Goal: Task Accomplishment & Management: Manage account settings

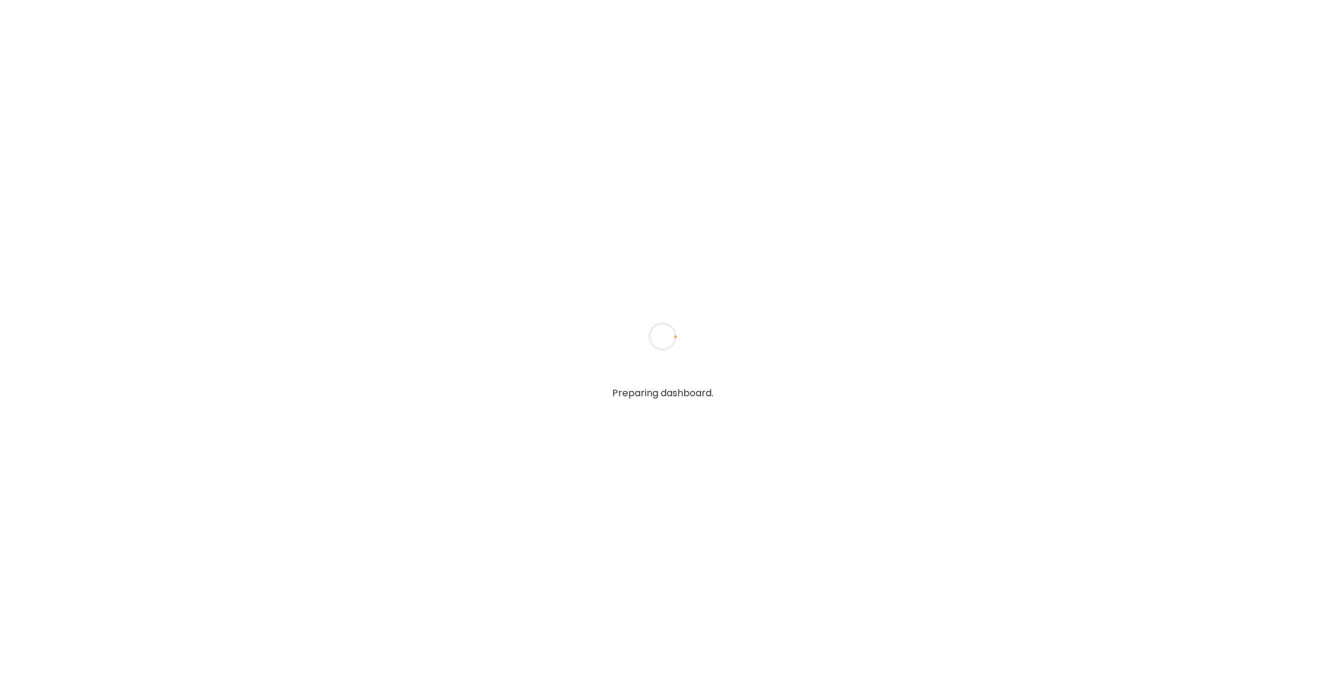
type input "******"
type input "**********"
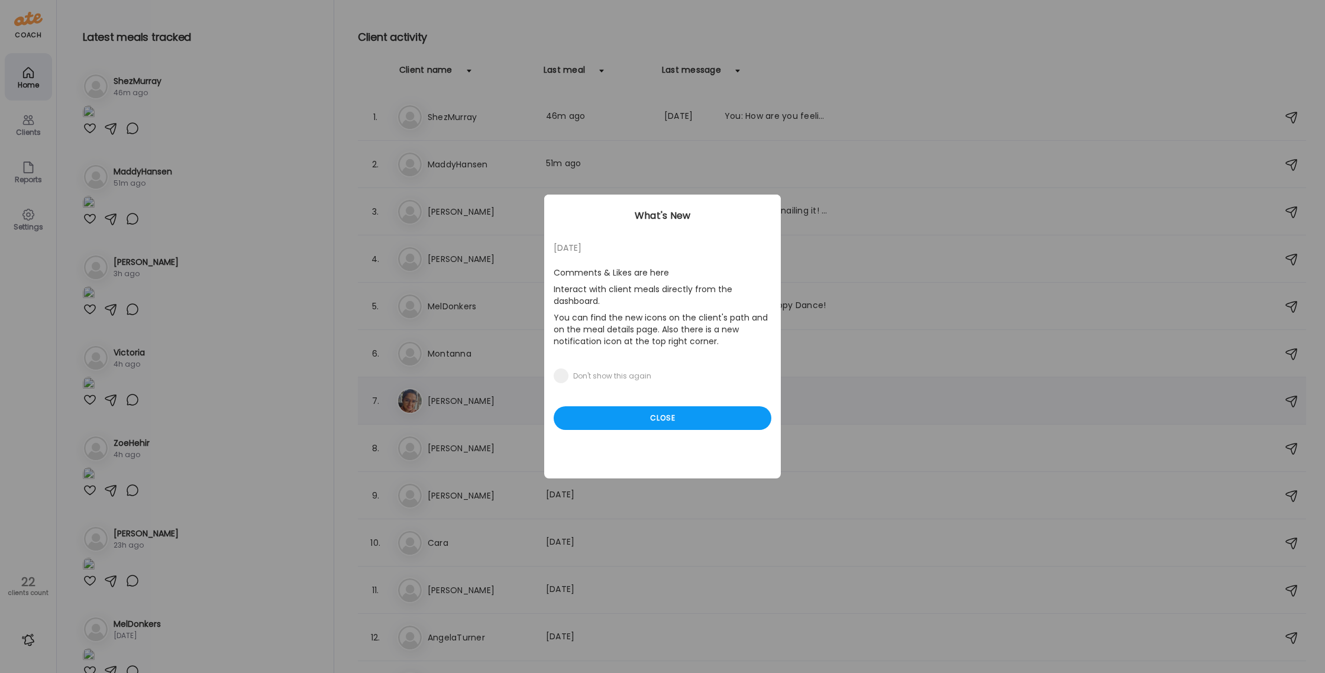
click at [618, 409] on div "Close" at bounding box center [662, 418] width 218 height 24
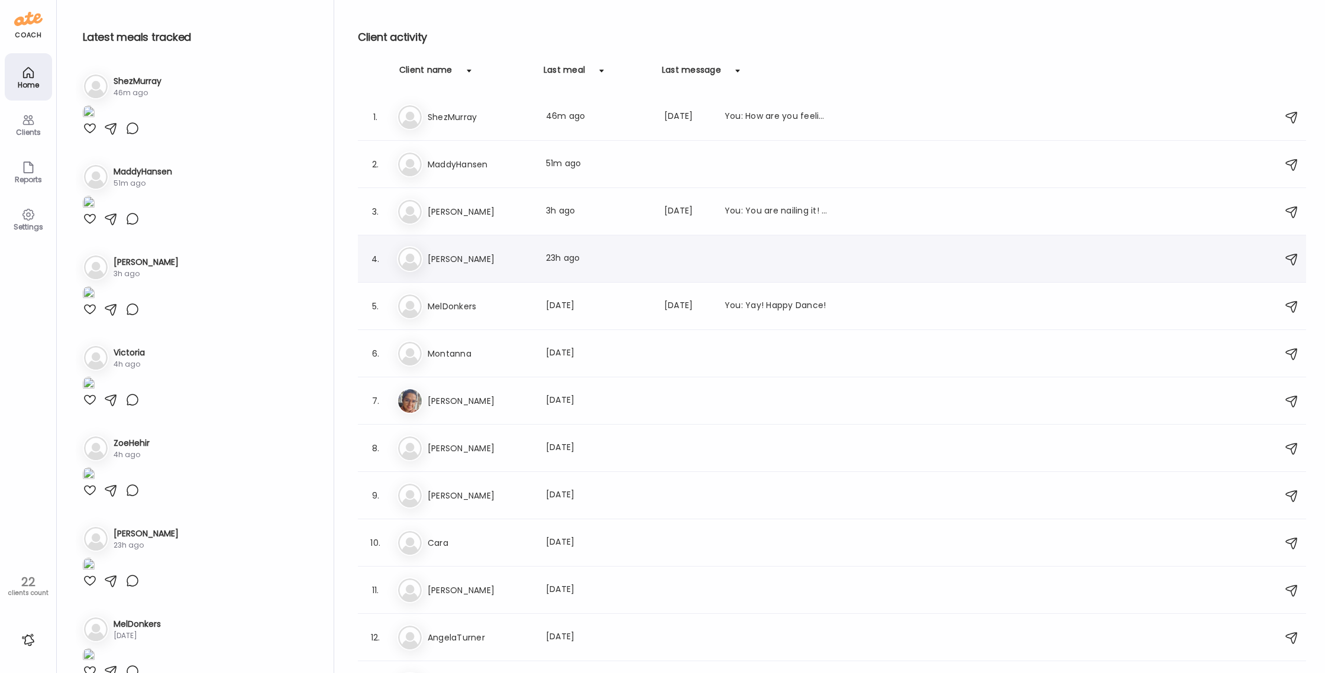
click at [402, 256] on img at bounding box center [410, 259] width 24 height 24
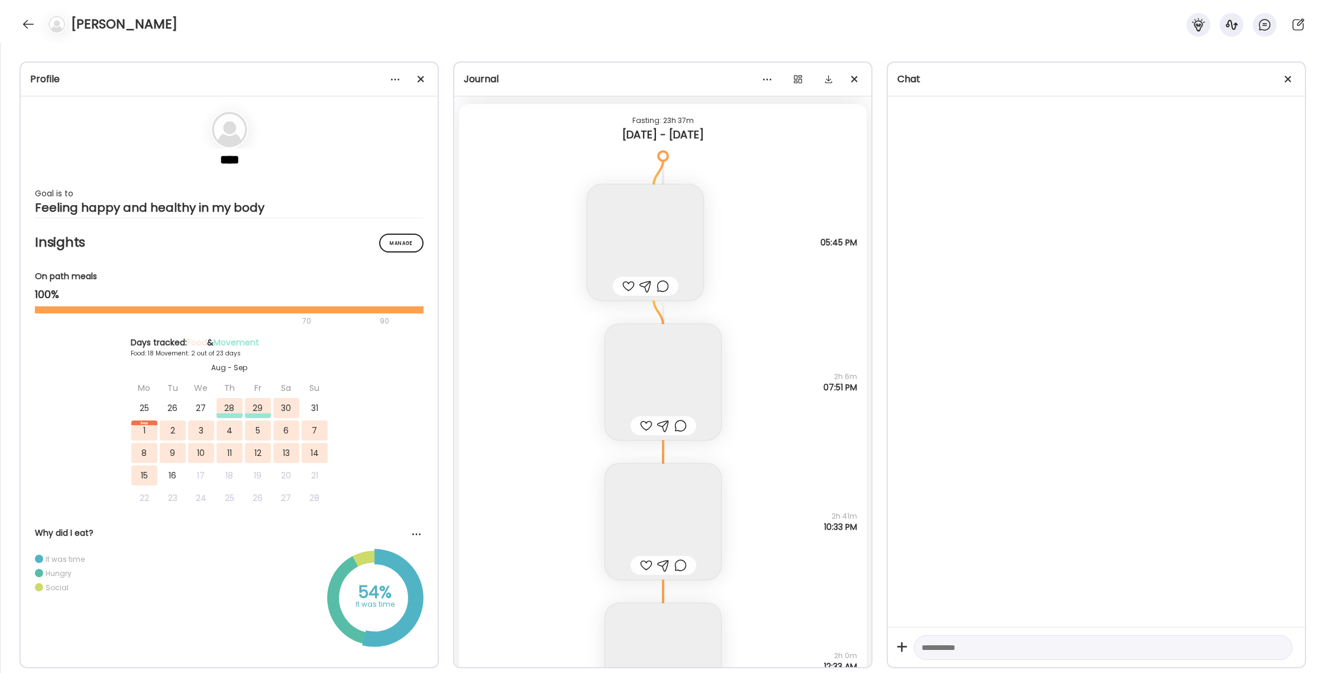
scroll to position [10924, 0]
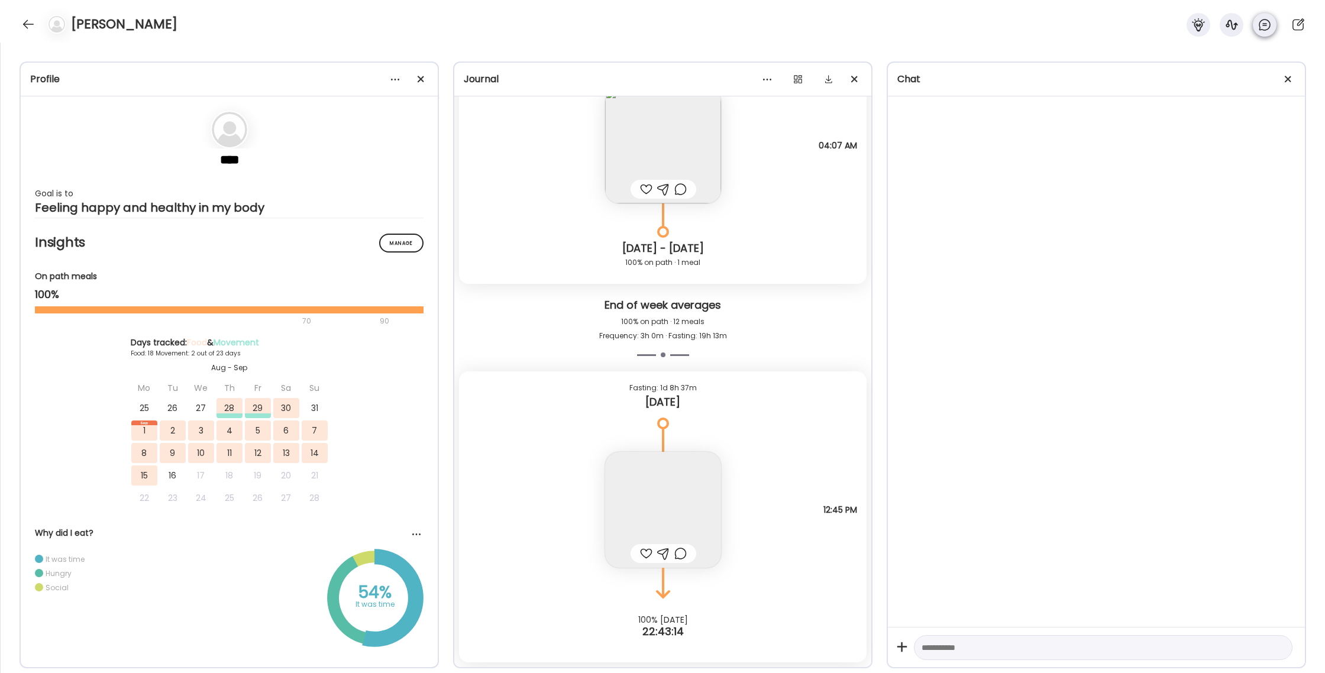
drag, startPoint x: 1198, startPoint y: 25, endPoint x: 1258, endPoint y: 21, distance: 60.4
click at [1198, 25] on icon at bounding box center [1197, 24] width 12 height 13
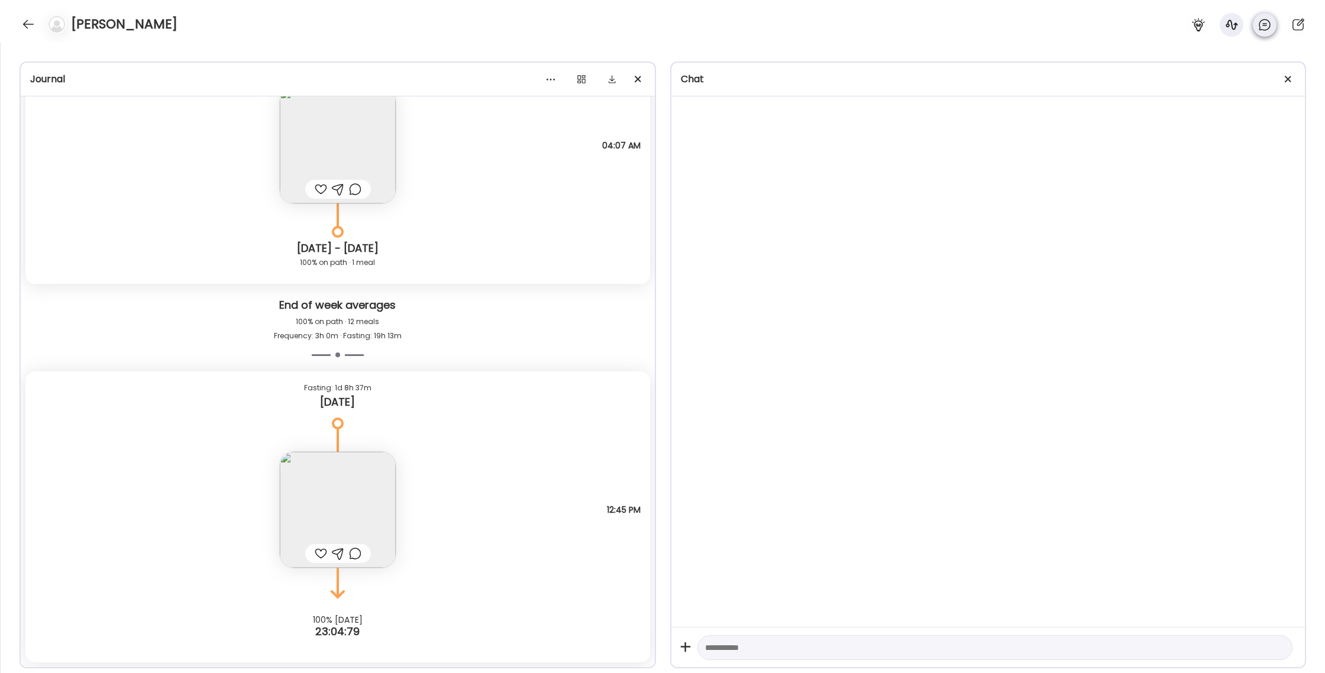
click at [1264, 21] on icon at bounding box center [1264, 25] width 14 height 14
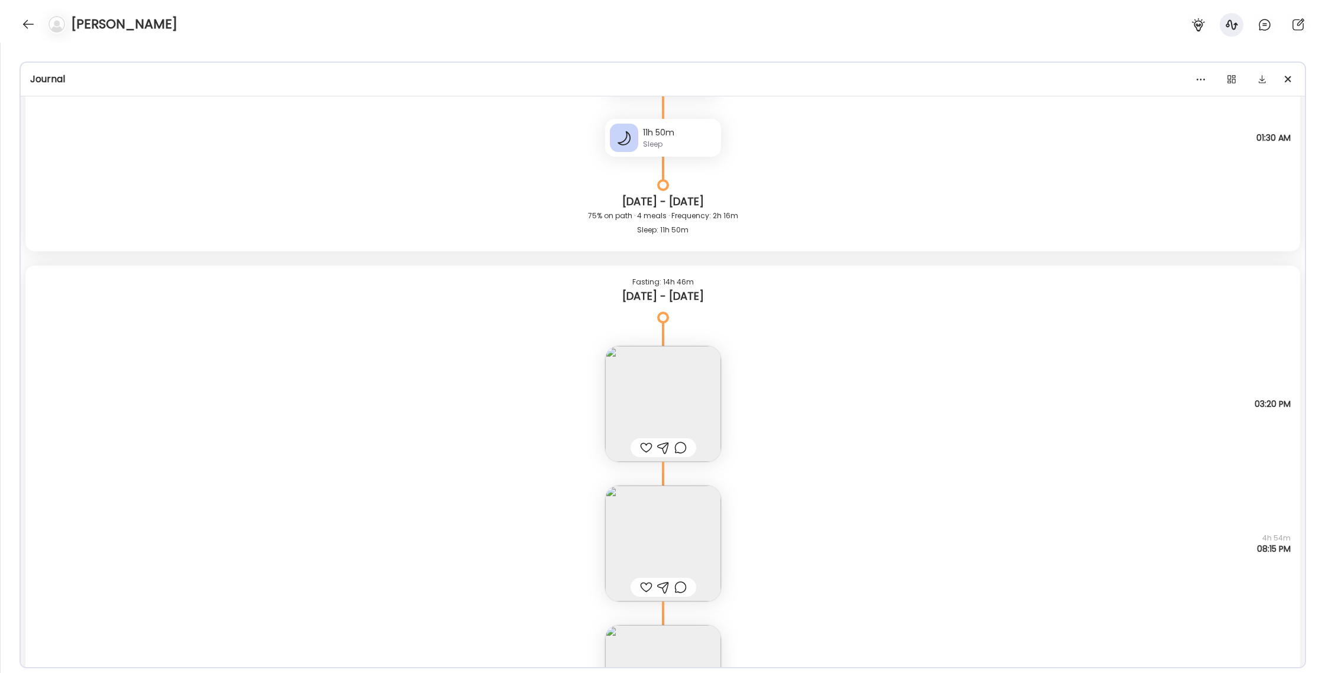
scroll to position [5266, 0]
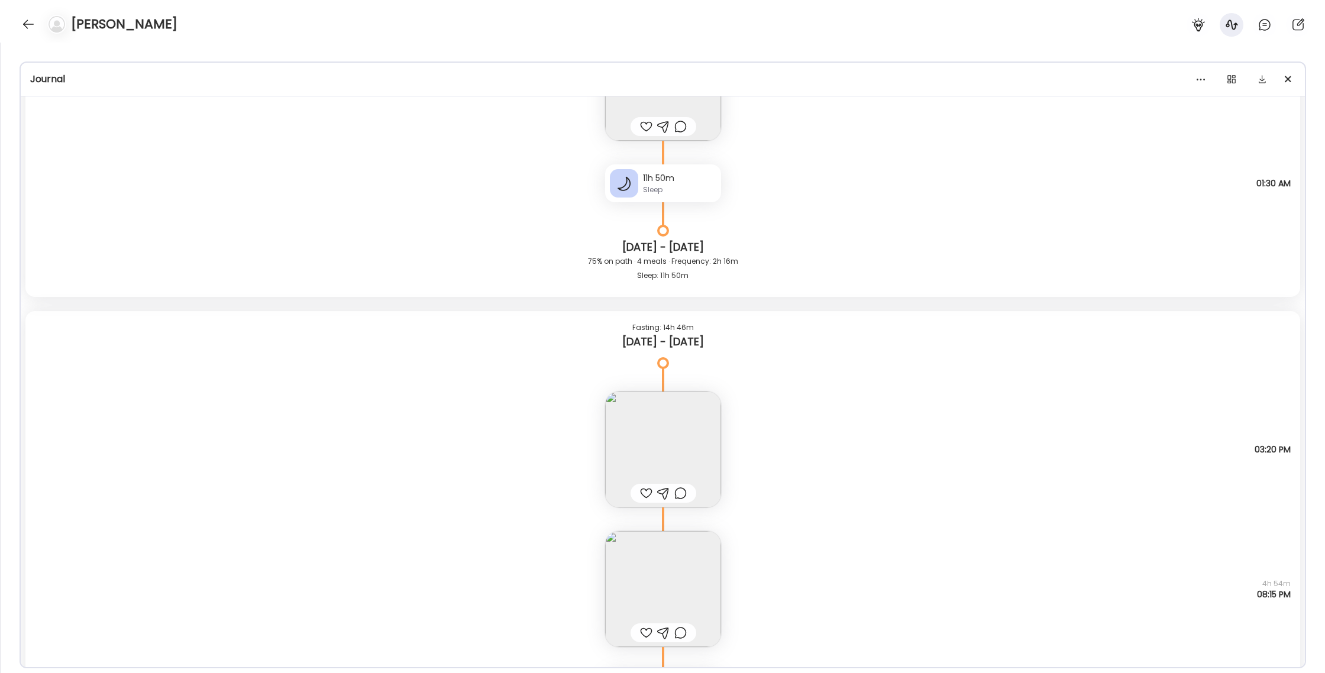
click at [688, 422] on img at bounding box center [663, 449] width 116 height 116
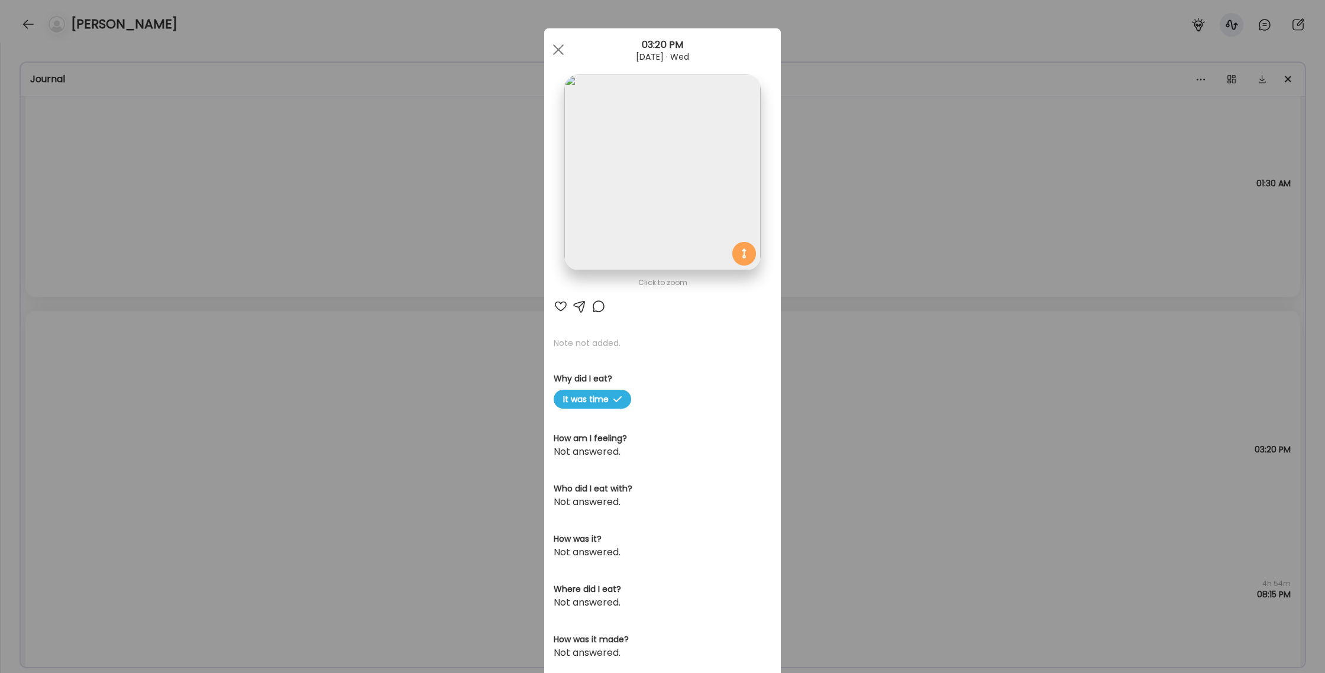
click at [863, 401] on div "Ate Coach Dashboard Wahoo! It’s official Take a moment to set up your Coach Pro…" at bounding box center [662, 336] width 1325 height 673
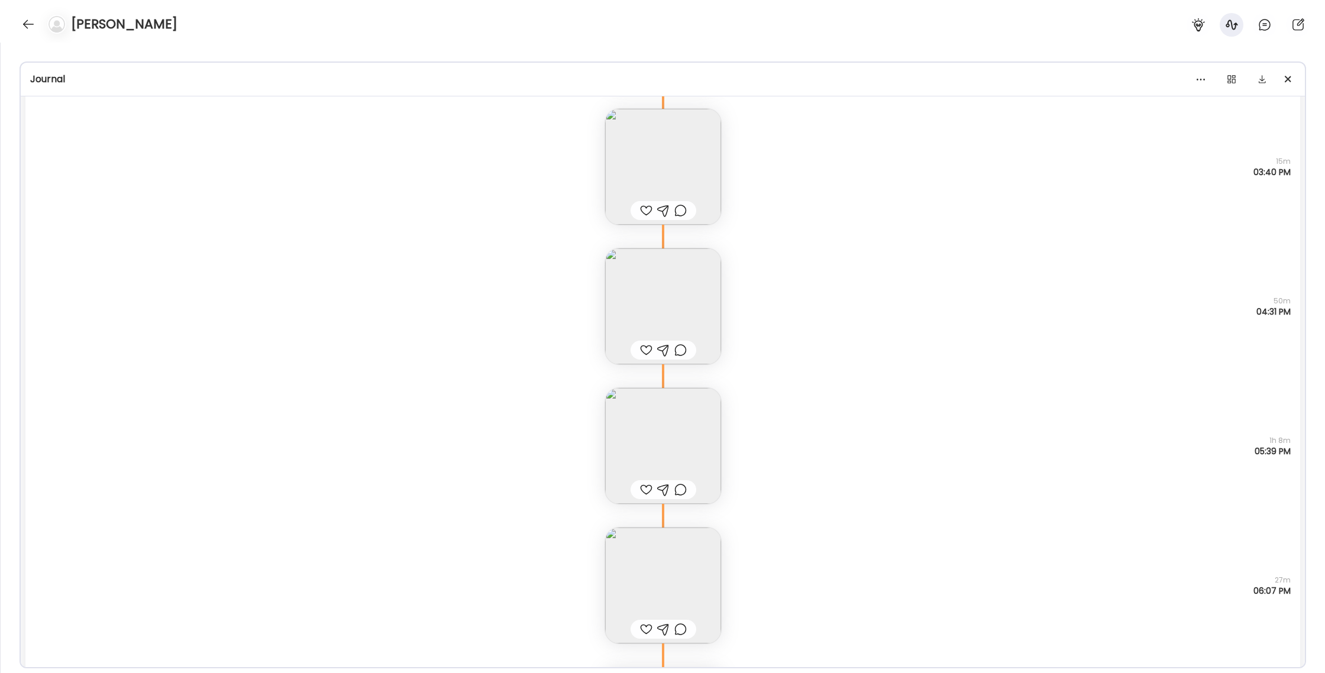
scroll to position [3971, 0]
click at [682, 416] on img at bounding box center [663, 453] width 116 height 116
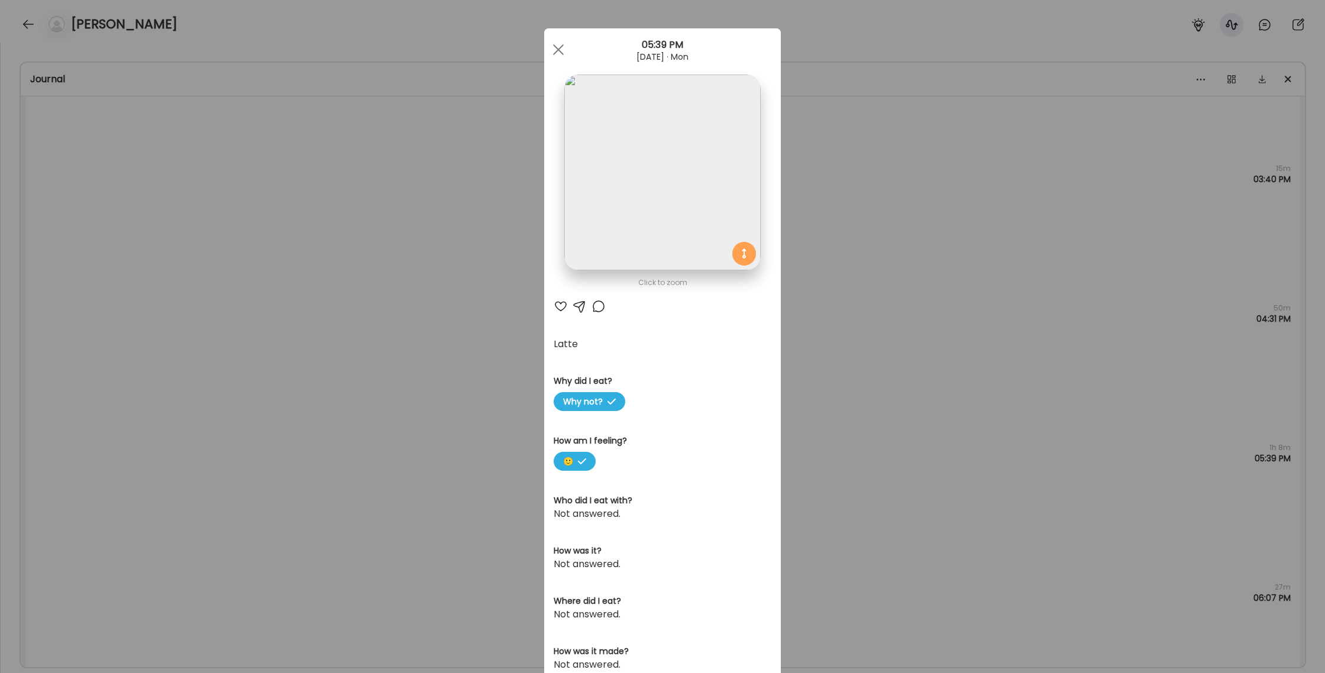
click at [884, 409] on div "Ate Coach Dashboard Wahoo! It’s official Take a moment to set up your Coach Pro…" at bounding box center [662, 336] width 1325 height 673
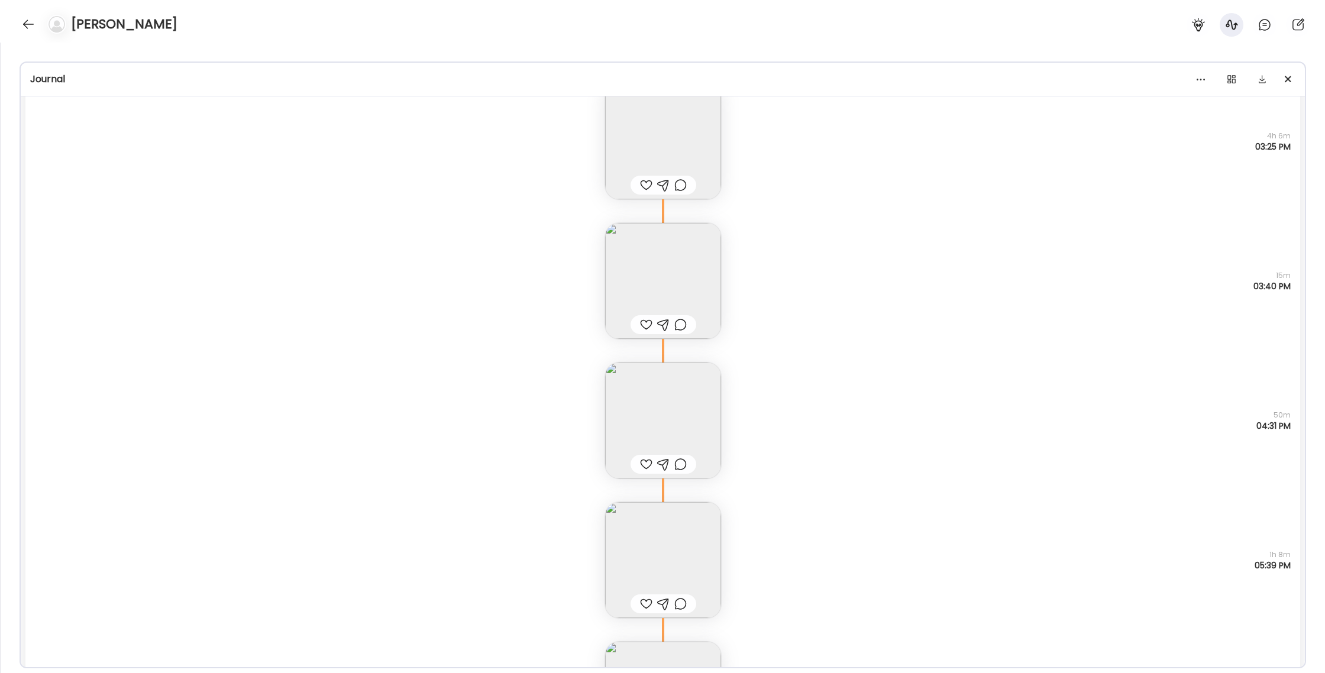
scroll to position [3867, 0]
click at [716, 284] on img at bounding box center [663, 278] width 116 height 116
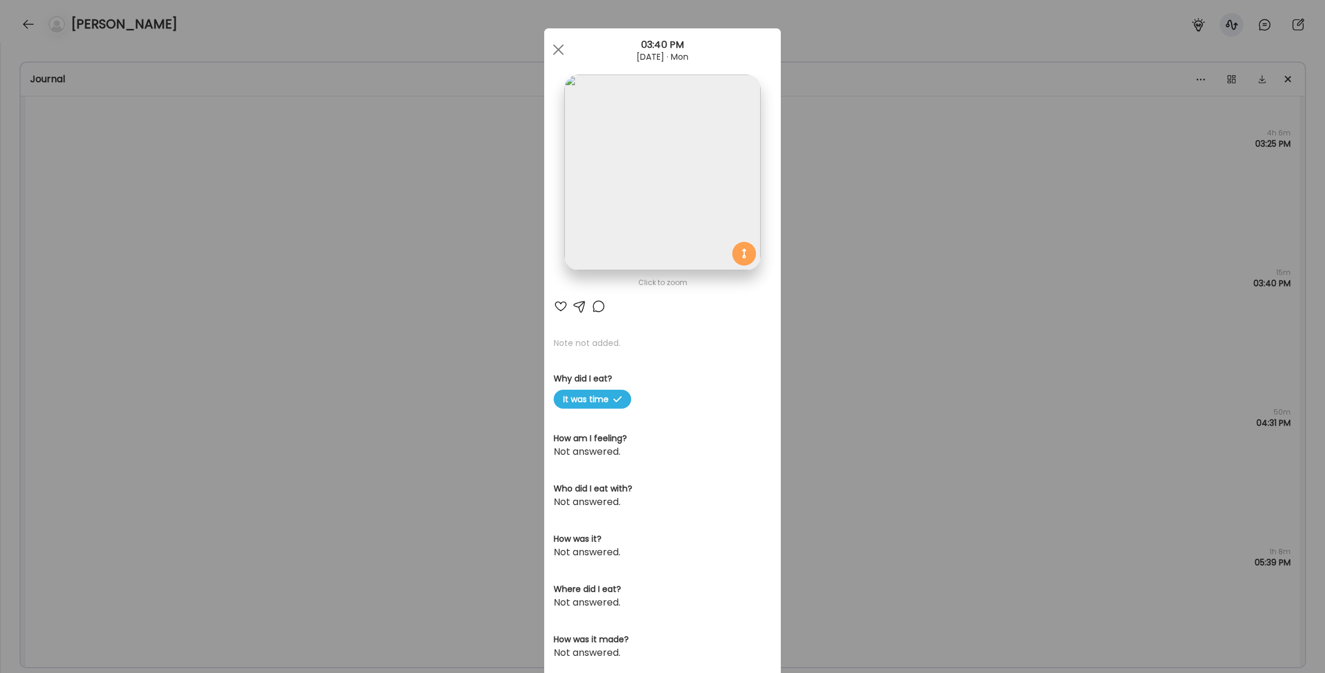
click at [849, 317] on div "Ate Coach Dashboard Wahoo! It’s official Take a moment to set up your Coach Pro…" at bounding box center [662, 336] width 1325 height 673
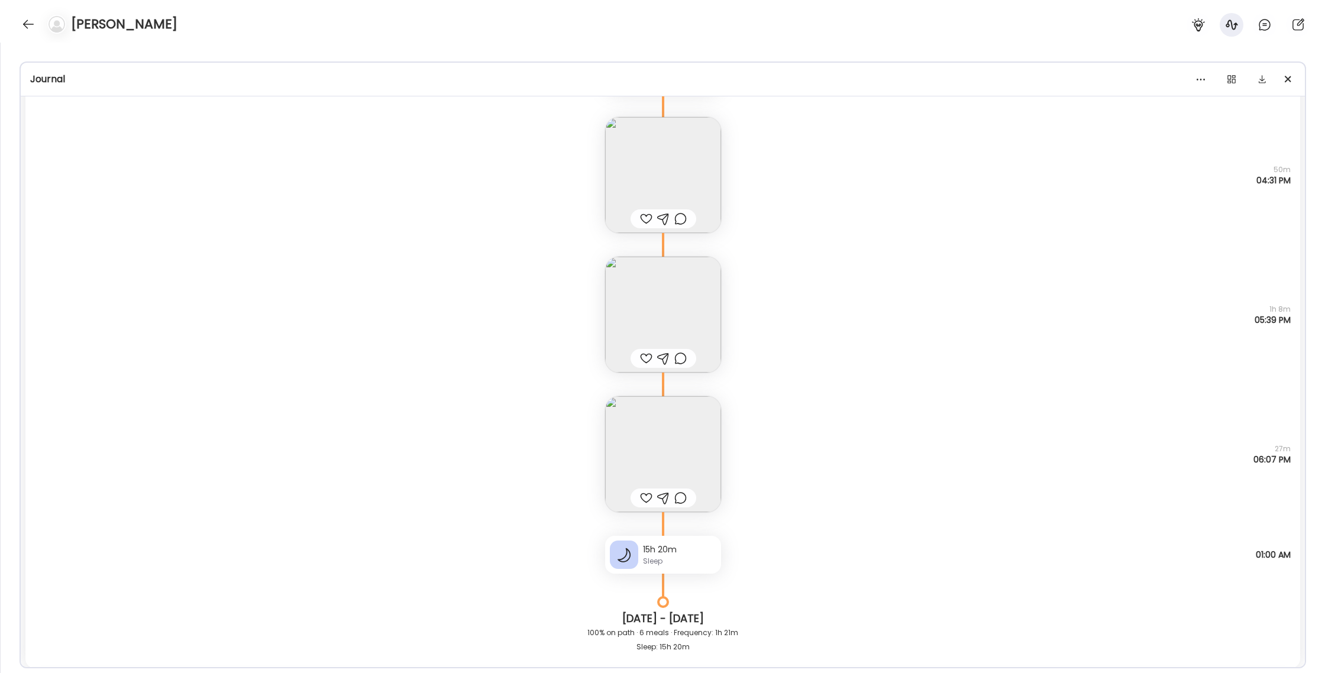
scroll to position [4110, 0]
click at [711, 425] on img at bounding box center [663, 453] width 116 height 116
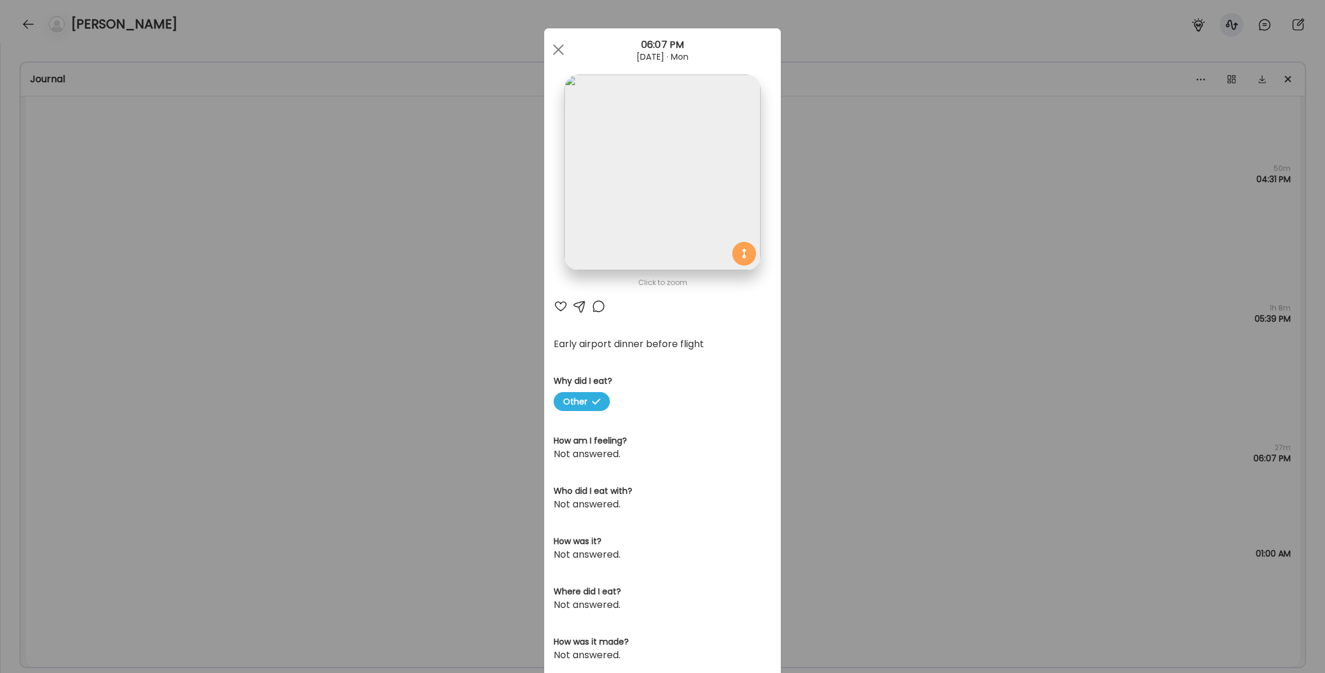
click at [876, 384] on div "Ate Coach Dashboard Wahoo! It’s official Take a moment to set up your Coach Pro…" at bounding box center [662, 336] width 1325 height 673
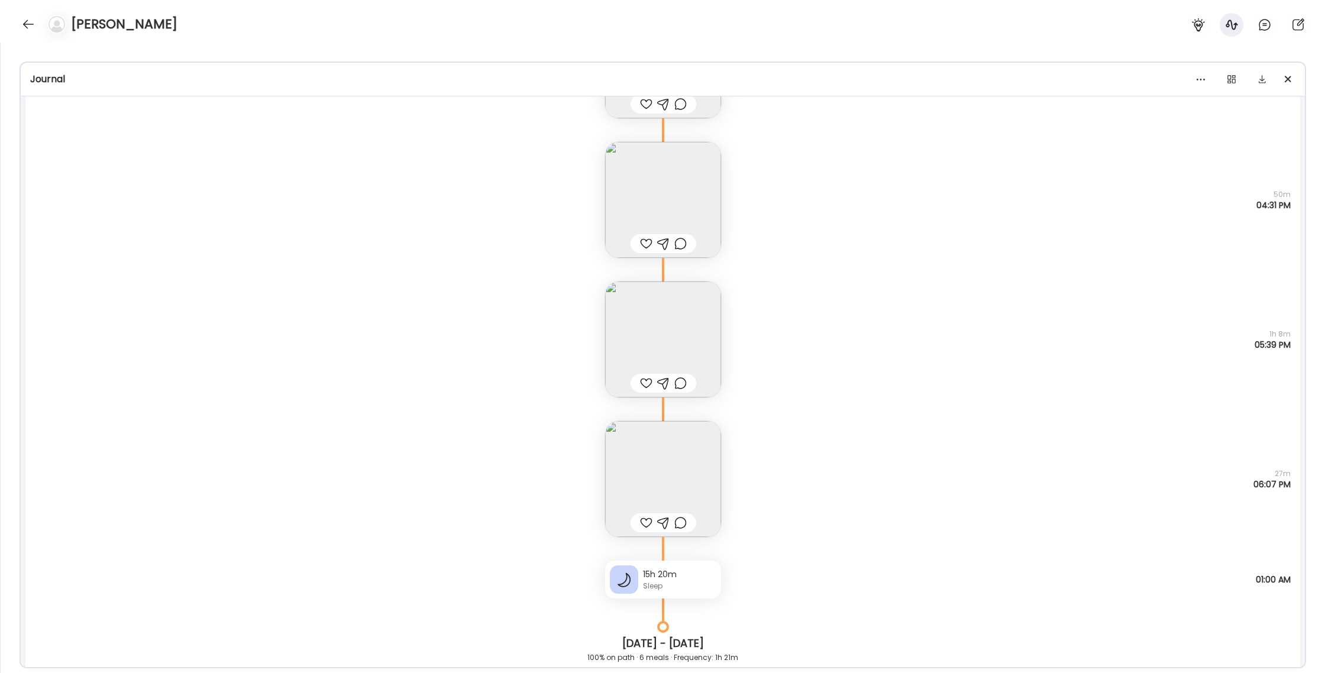
scroll to position [4078, 0]
click at [652, 336] on img at bounding box center [663, 345] width 116 height 116
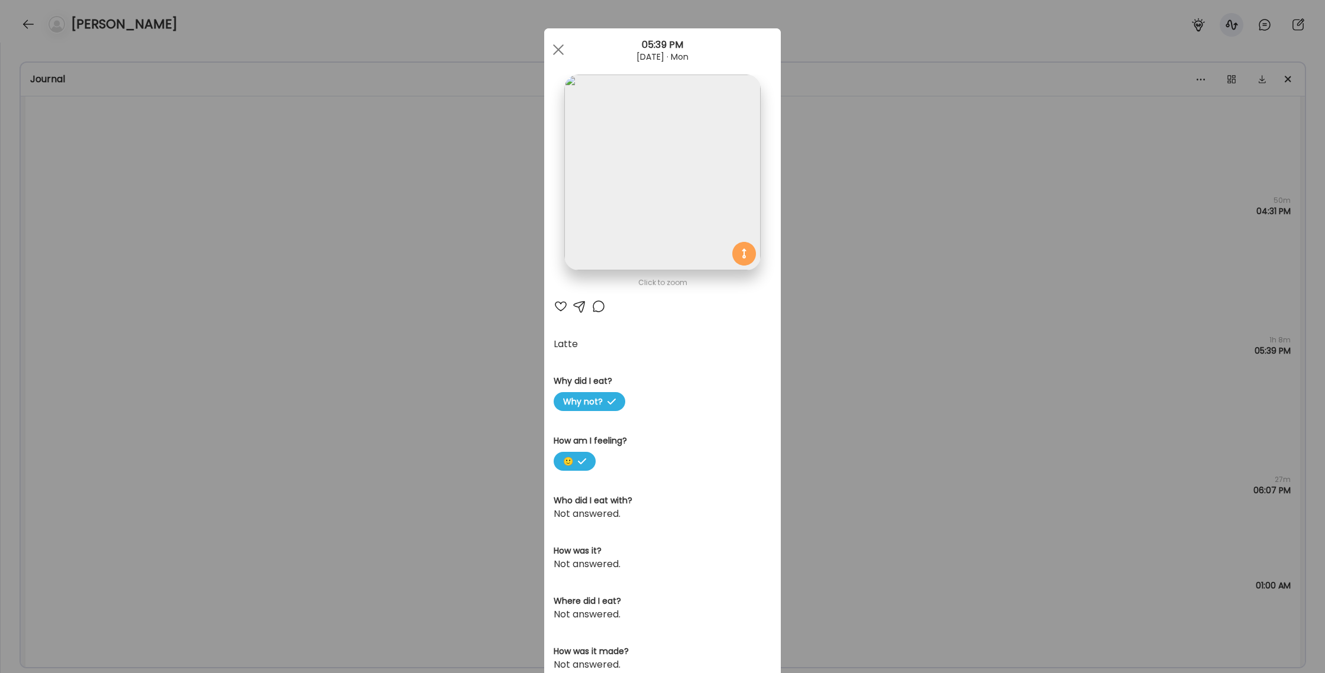
click at [846, 361] on div "Ate Coach Dashboard Wahoo! It’s official Take a moment to set up your Coach Pro…" at bounding box center [662, 336] width 1325 height 673
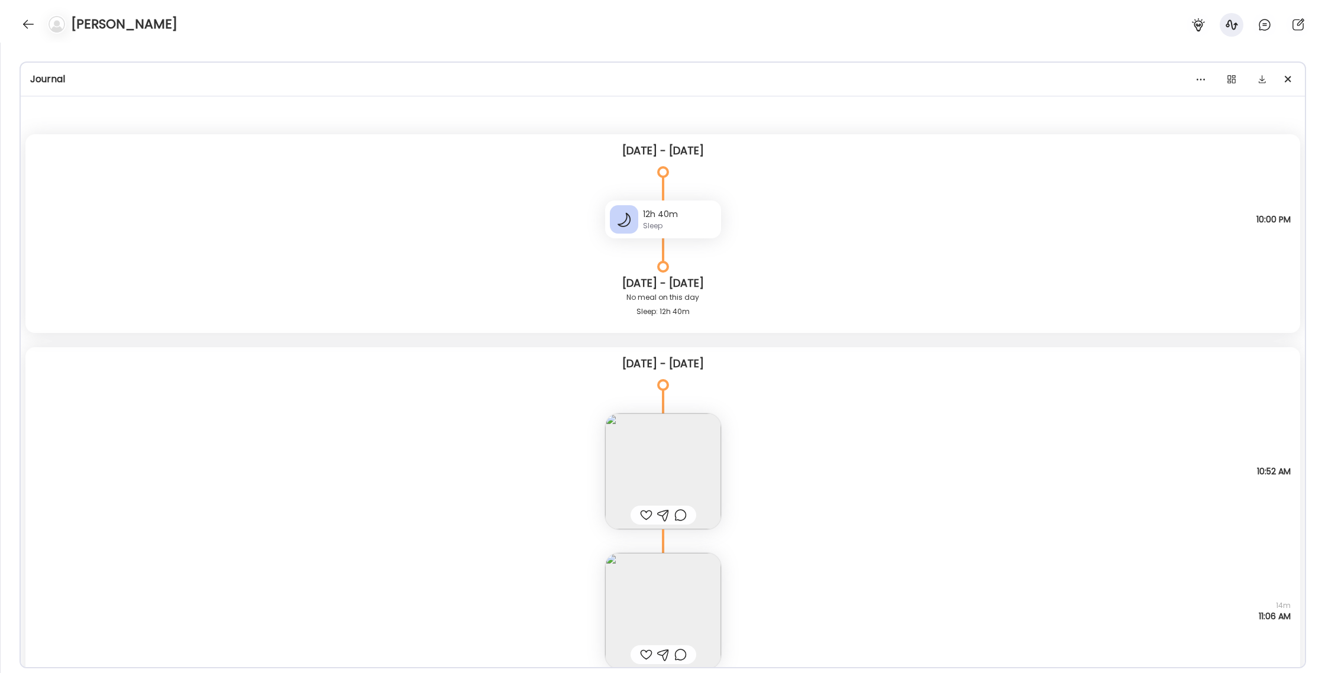
scroll to position [0, 0]
